Goal: Task Accomplishment & Management: Use online tool/utility

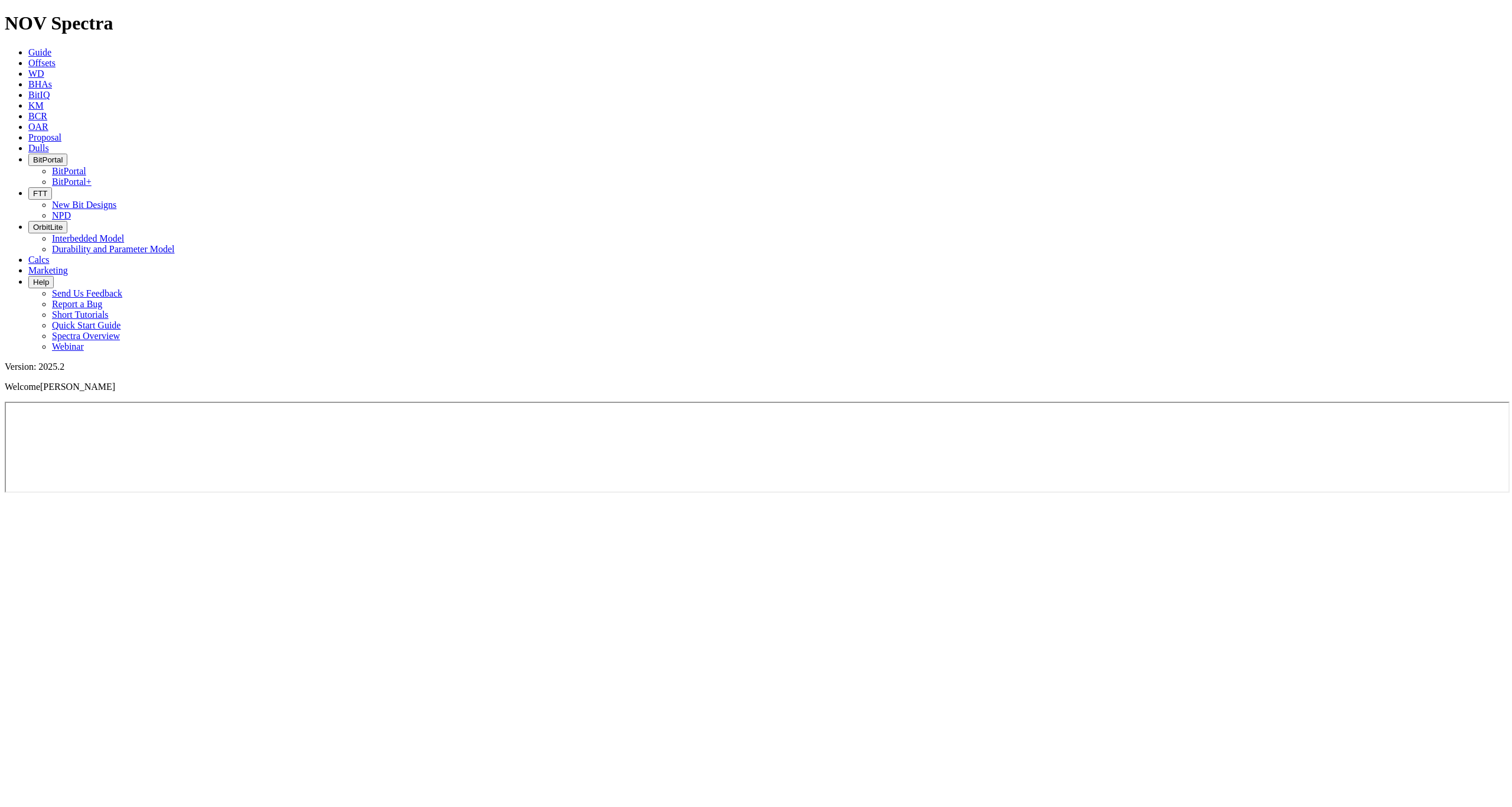
click at [49, 143] on link "Dulls" at bounding box center [39, 148] width 21 height 10
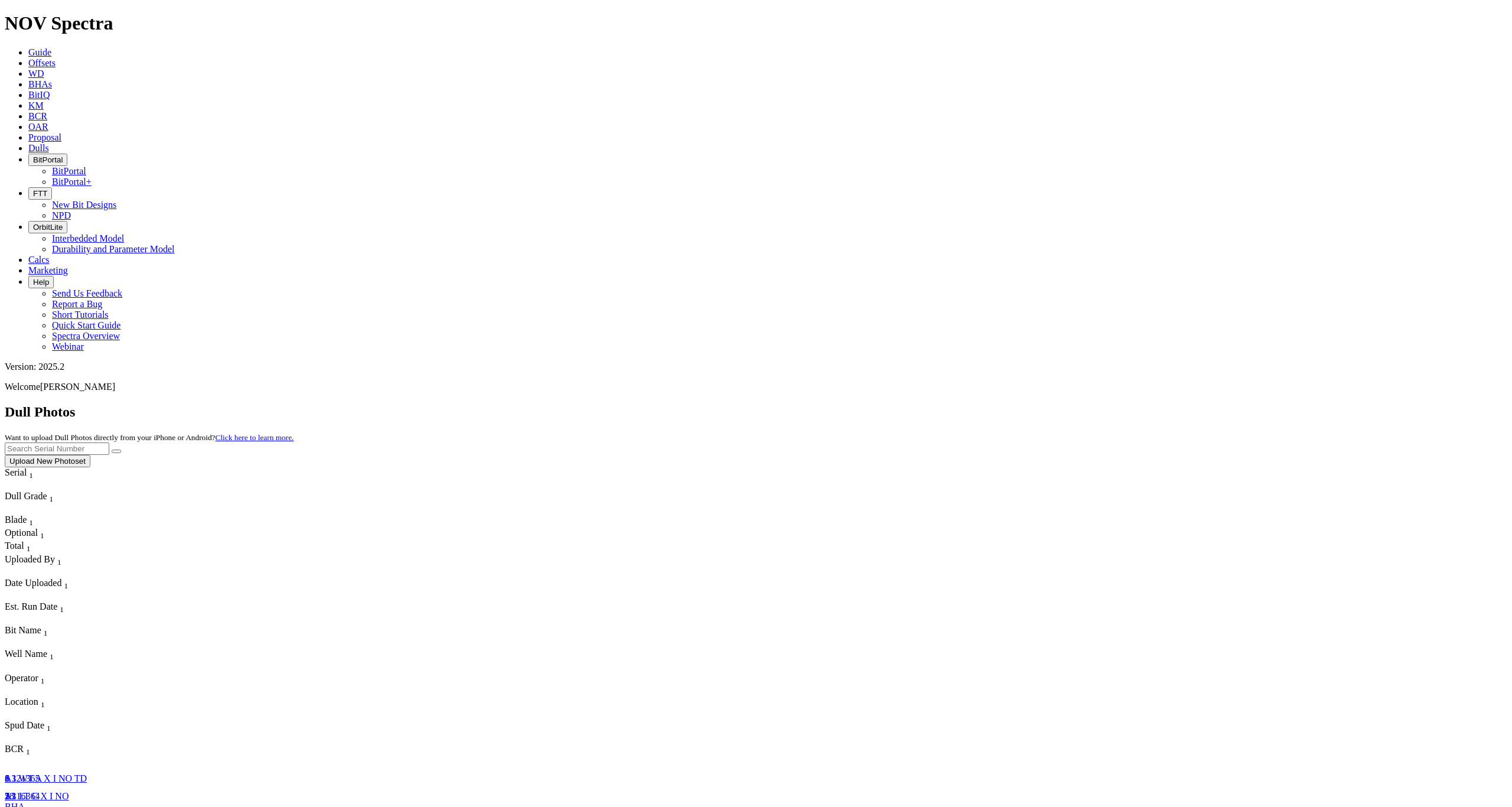
scroll to position [1613, 0]
click at [91, 455] on button "Upload New Photoset" at bounding box center [47, 461] width 86 height 12
click at [294, 433] on link "Click here to learn more." at bounding box center [255, 438] width 78 height 9
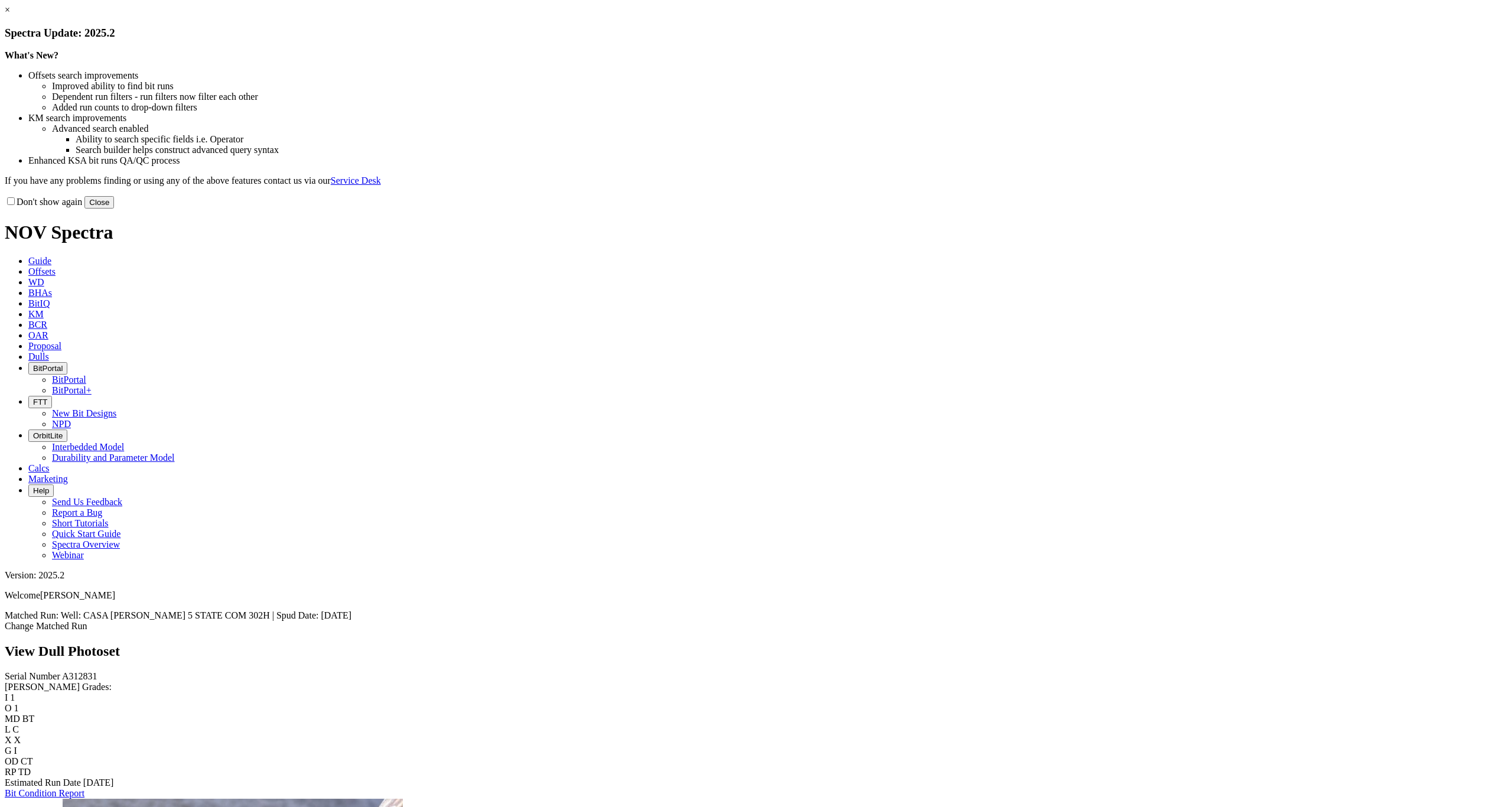
click at [114, 208] on button "Close" at bounding box center [99, 202] width 30 height 12
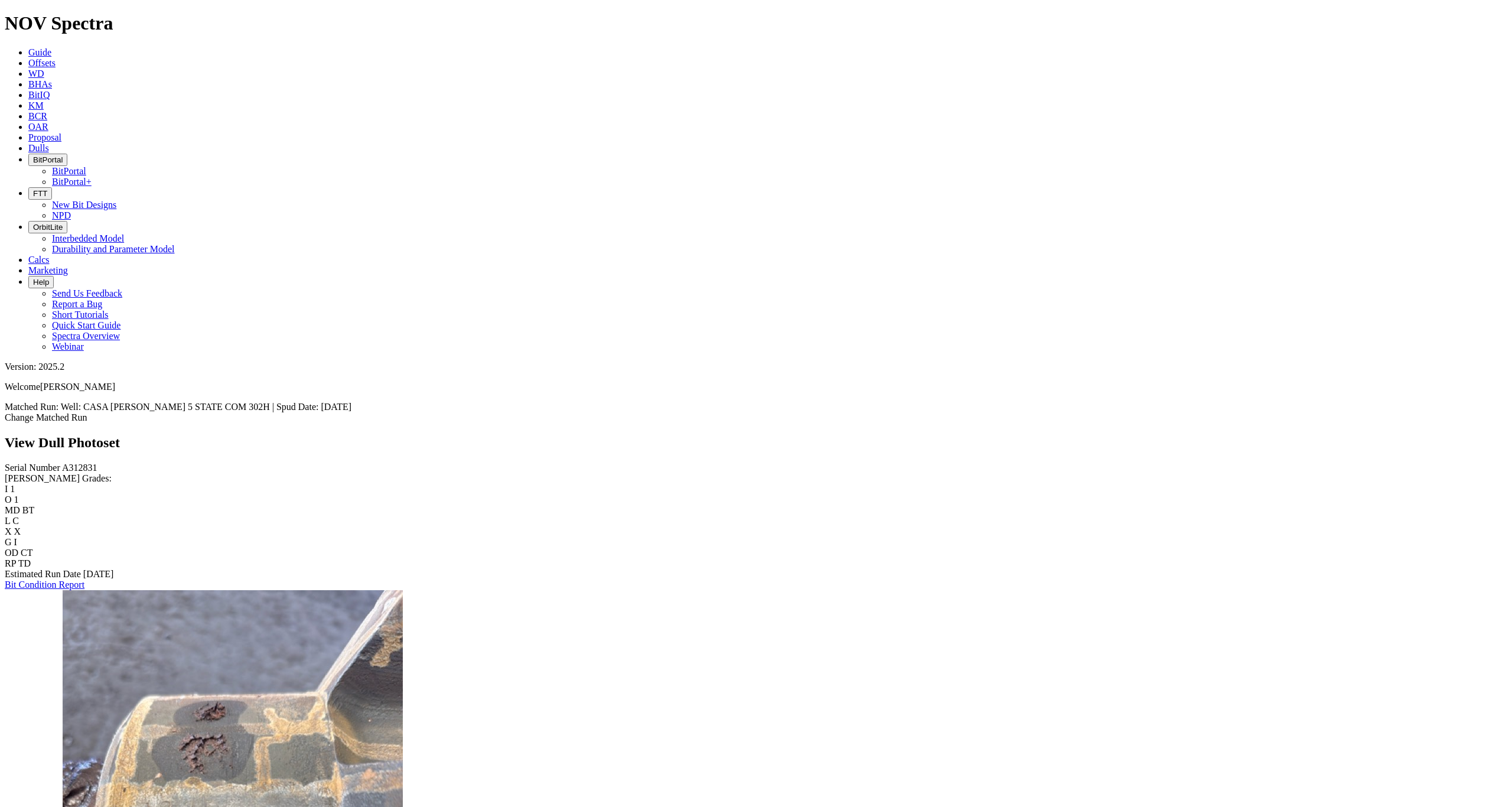
scroll to position [1773, 0]
click at [49, 143] on span "Dulls" at bounding box center [39, 148] width 21 height 10
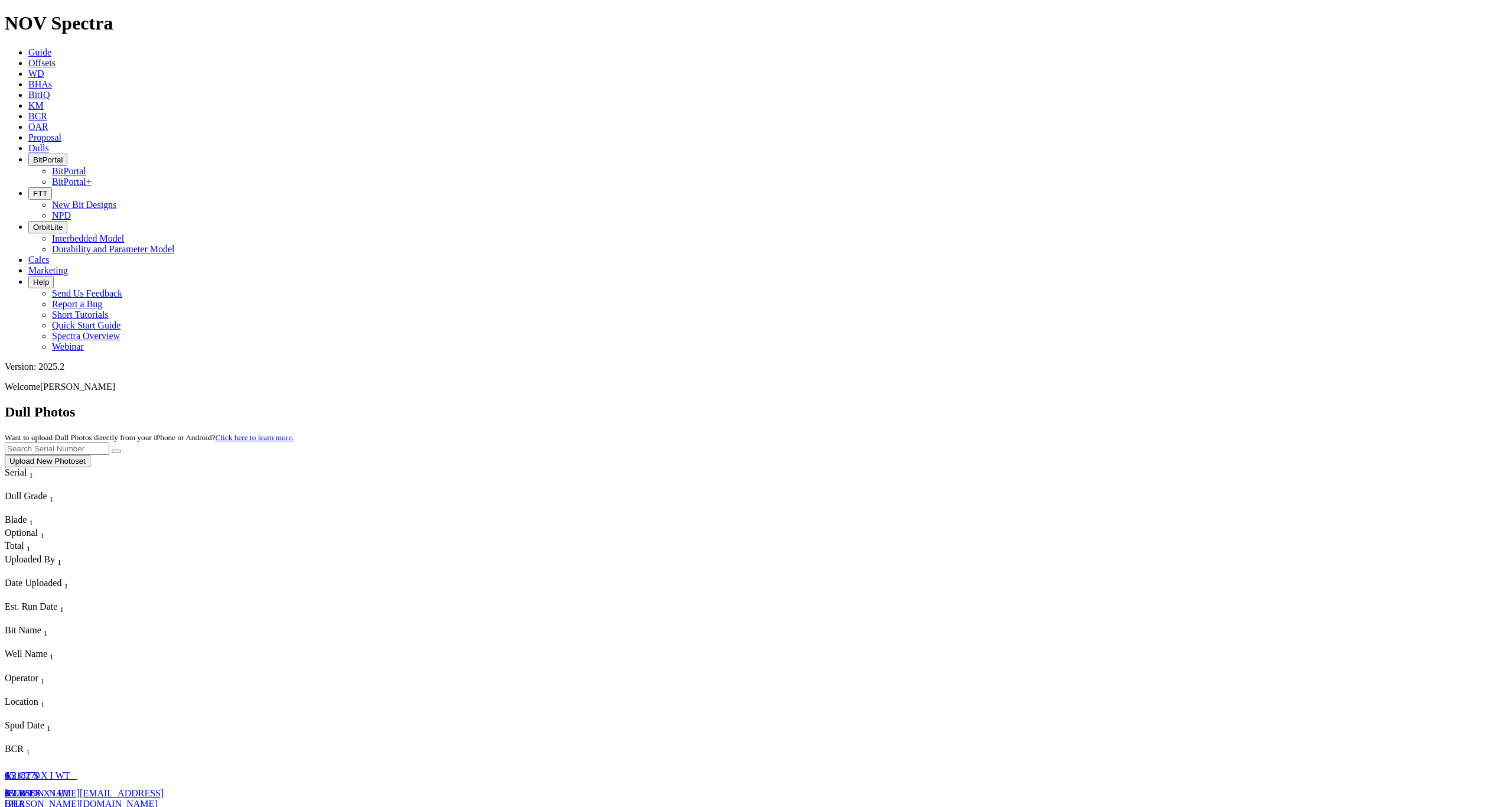
scroll to position [3143, 0]
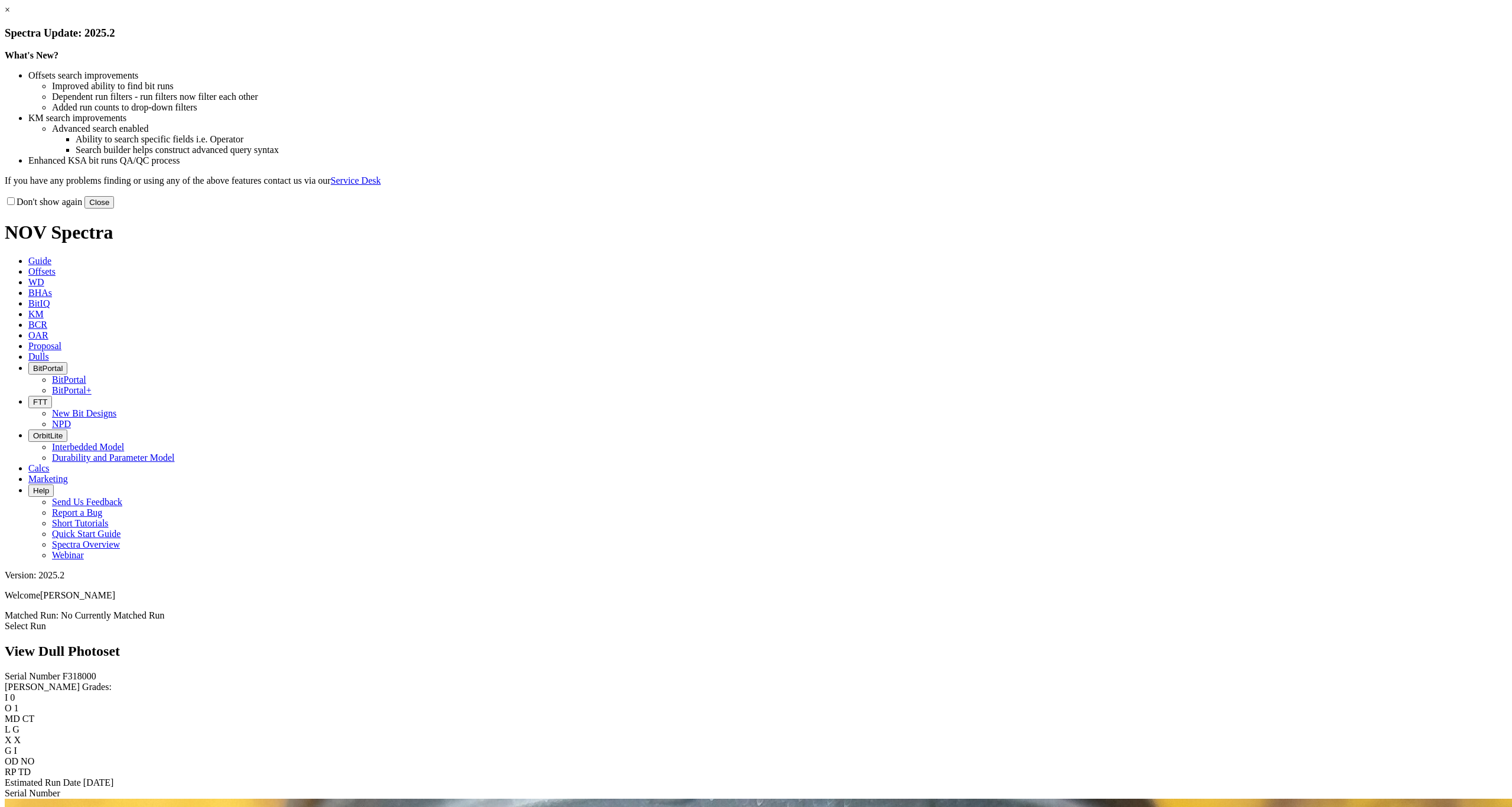
click at [114, 208] on button "Close" at bounding box center [99, 202] width 30 height 12
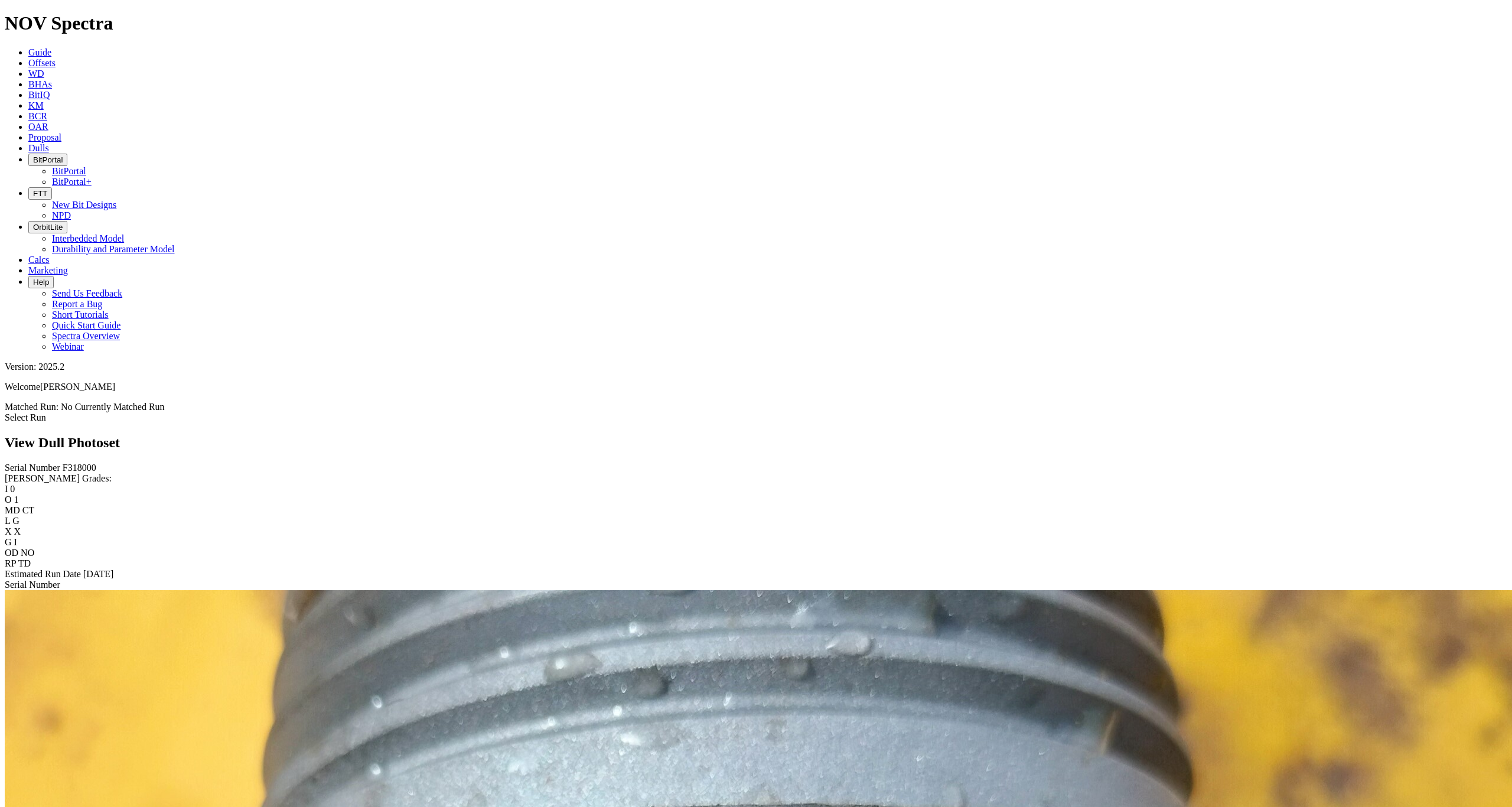
click at [49, 143] on span "Dulls" at bounding box center [39, 148] width 21 height 10
